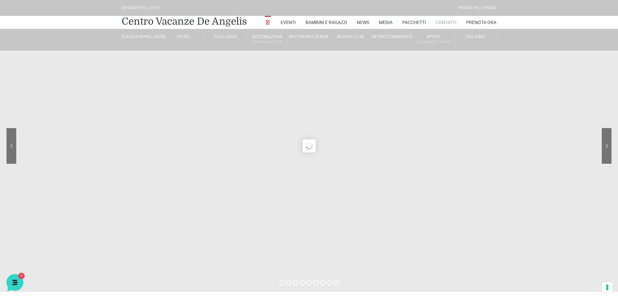
click at [447, 21] on link "Contatti" at bounding box center [446, 22] width 21 height 13
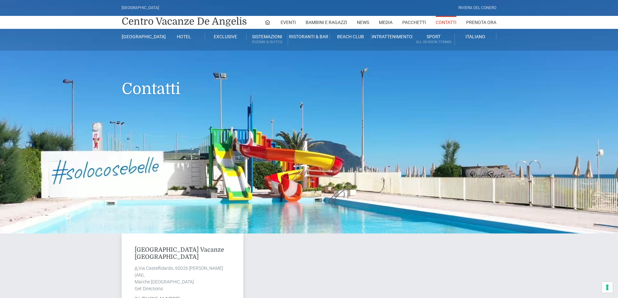
click at [447, 21] on link "Contatti" at bounding box center [446, 22] width 21 height 13
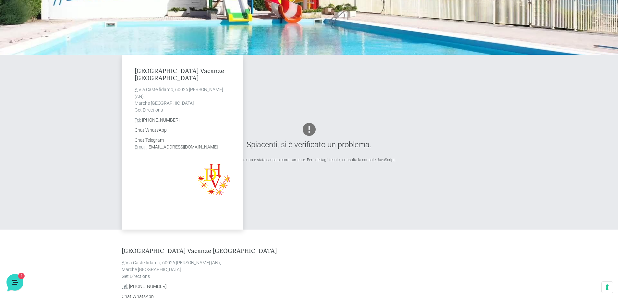
scroll to position [195, 0]
